Goal: Information Seeking & Learning: Learn about a topic

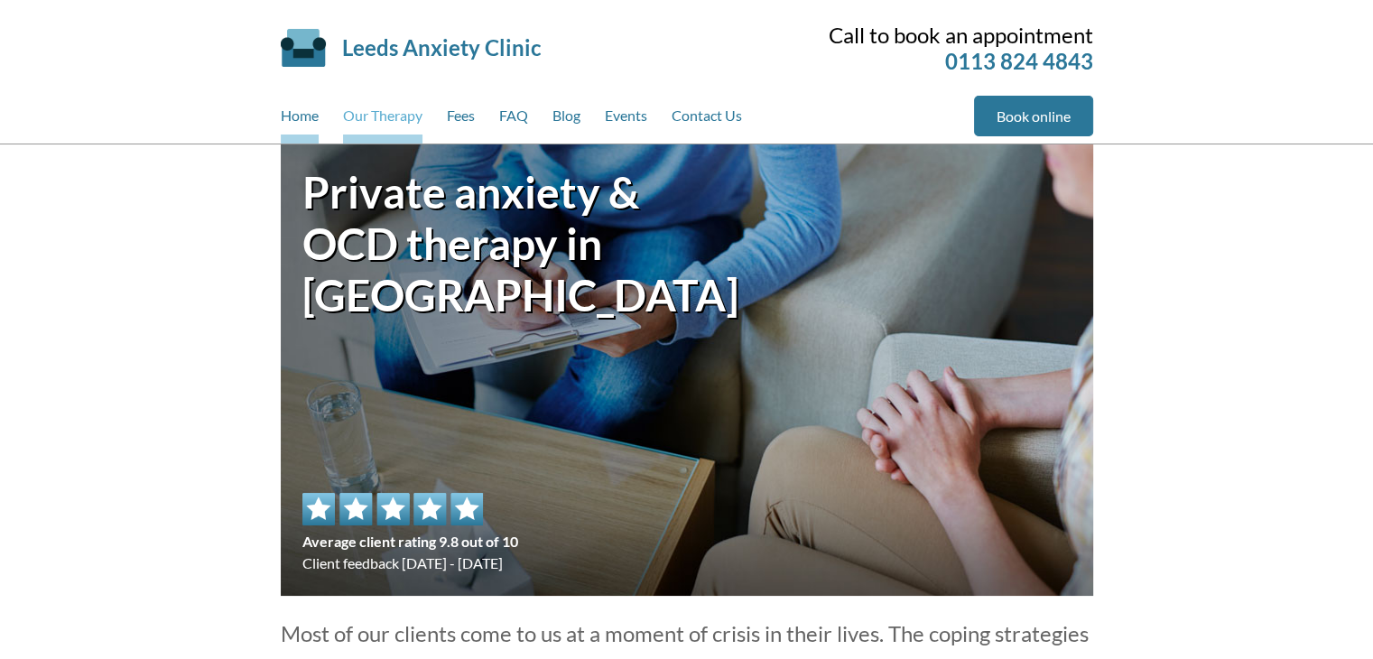
click at [372, 102] on link "Our Therapy" at bounding box center [382, 120] width 79 height 48
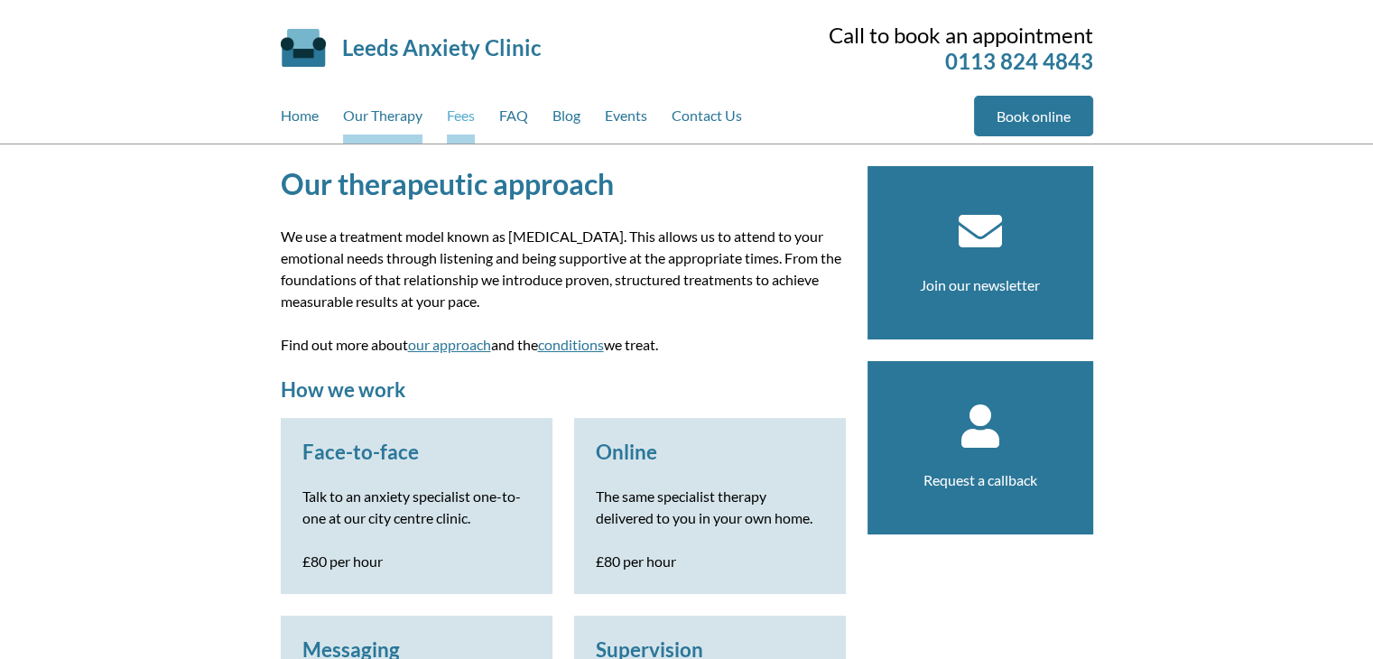
click at [448, 120] on link "Fees" at bounding box center [461, 120] width 28 height 48
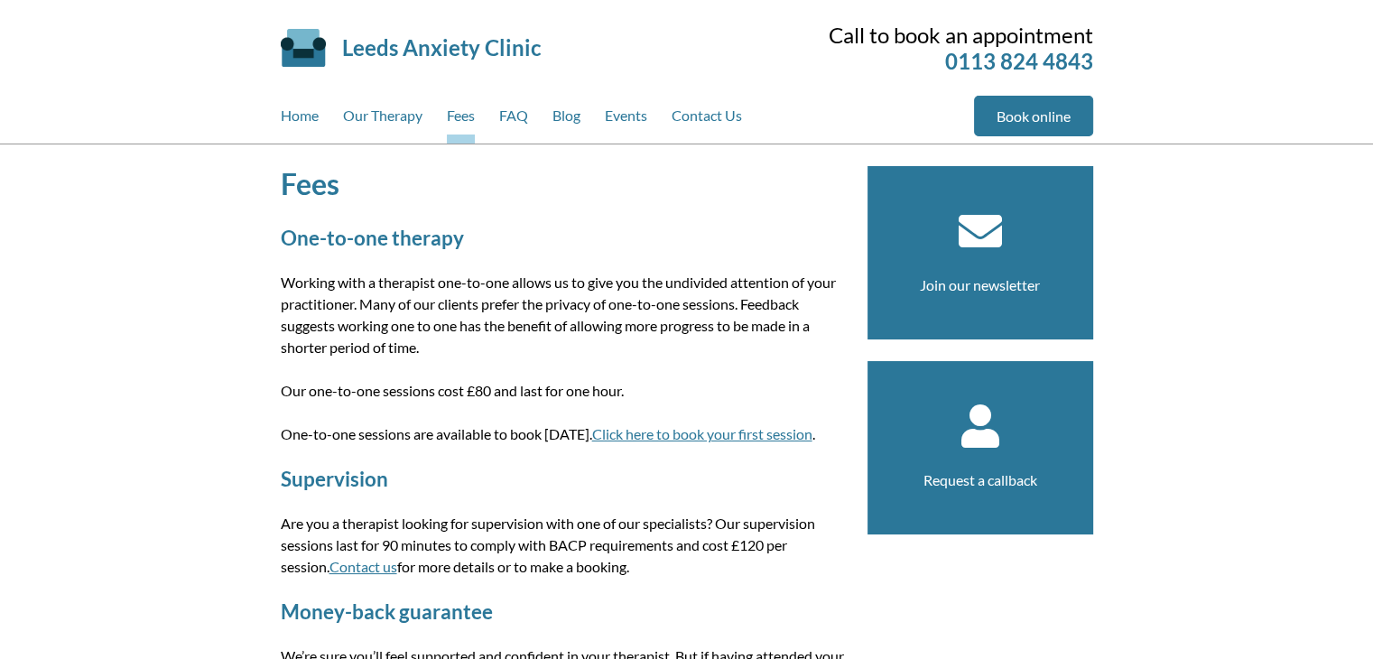
click at [550, 116] on div "Home Our Therapy Fees FAQ Blog Events Contact Us" at bounding box center [627, 120] width 693 height 48
click at [534, 131] on div "Home Our Therapy Fees FAQ Blog Events Contact Us" at bounding box center [627, 120] width 693 height 48
click at [527, 123] on link "FAQ" at bounding box center [513, 120] width 29 height 48
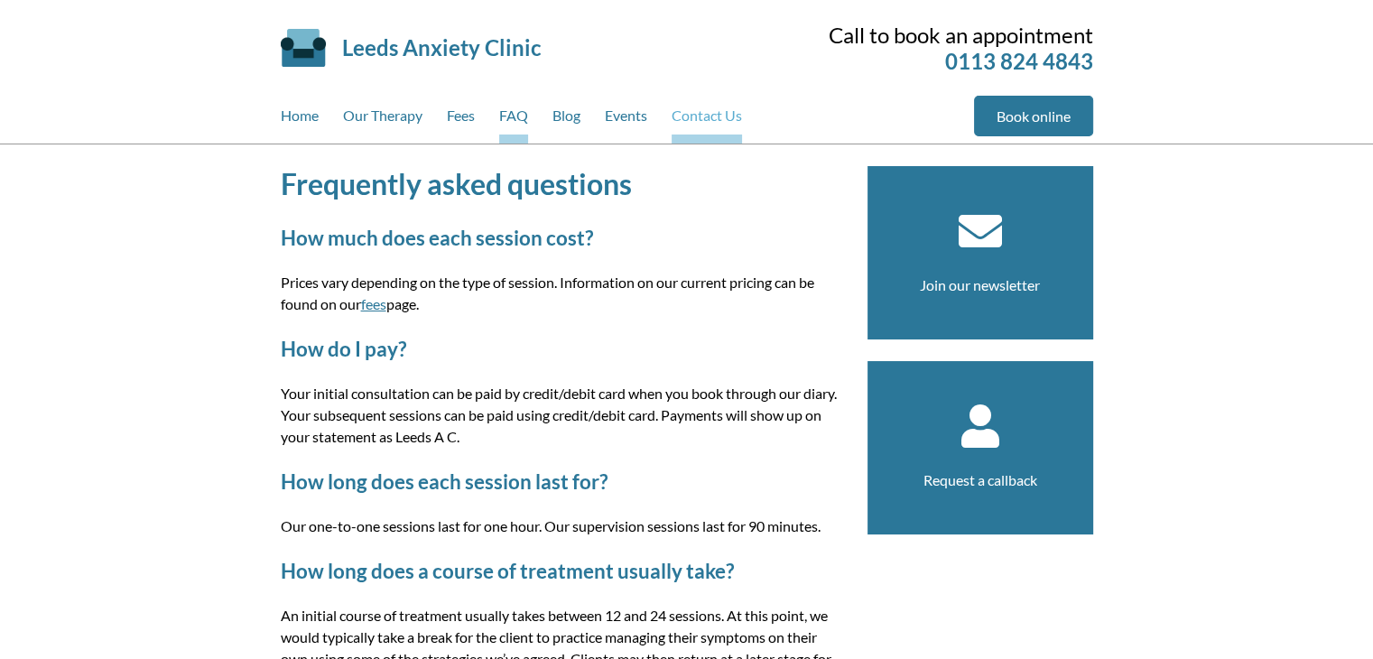
click at [688, 123] on link "Contact Us" at bounding box center [707, 120] width 70 height 48
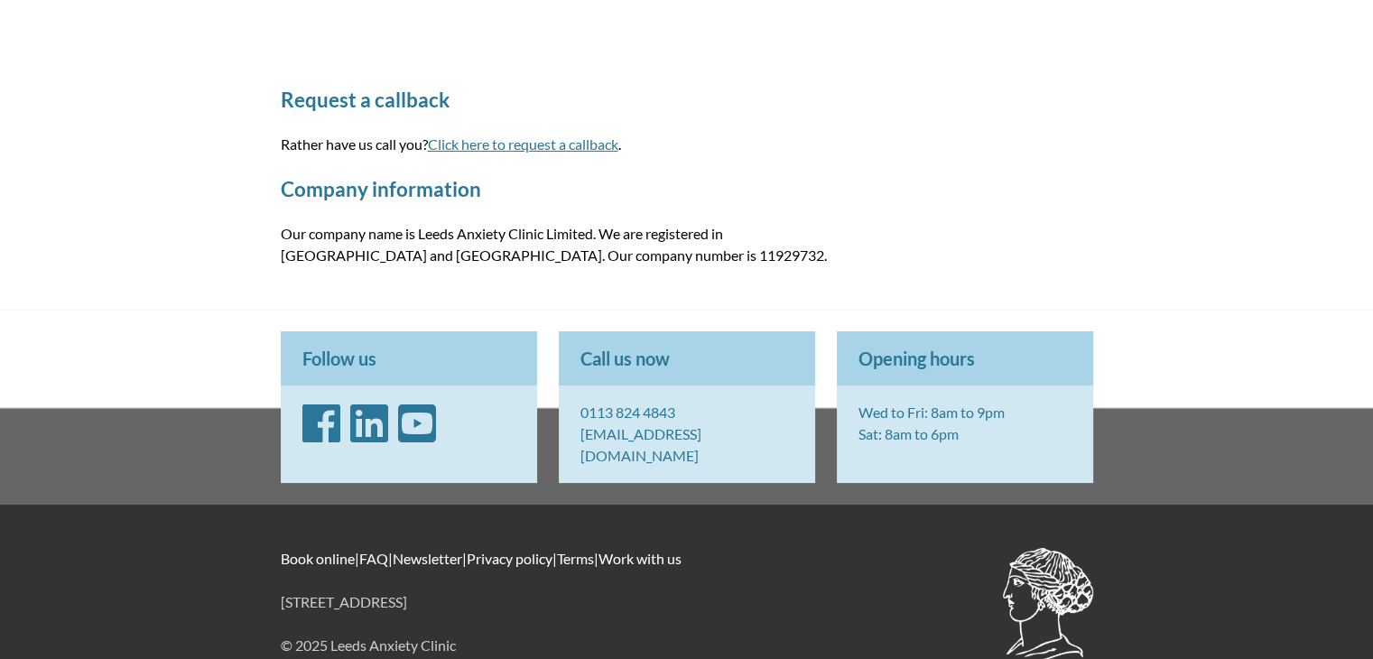
scroll to position [903, 0]
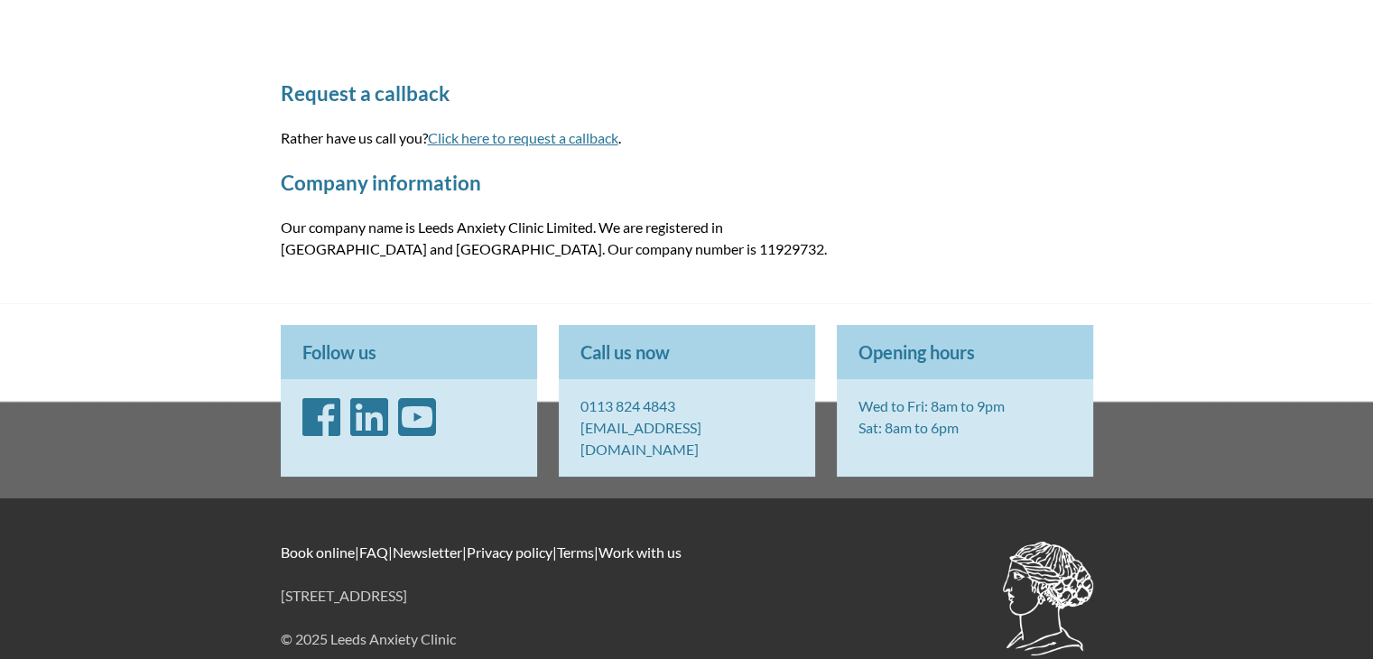
click at [365, 418] on icon "LinkedIn" at bounding box center [369, 416] width 38 height 43
